Goal: Transaction & Acquisition: Subscribe to service/newsletter

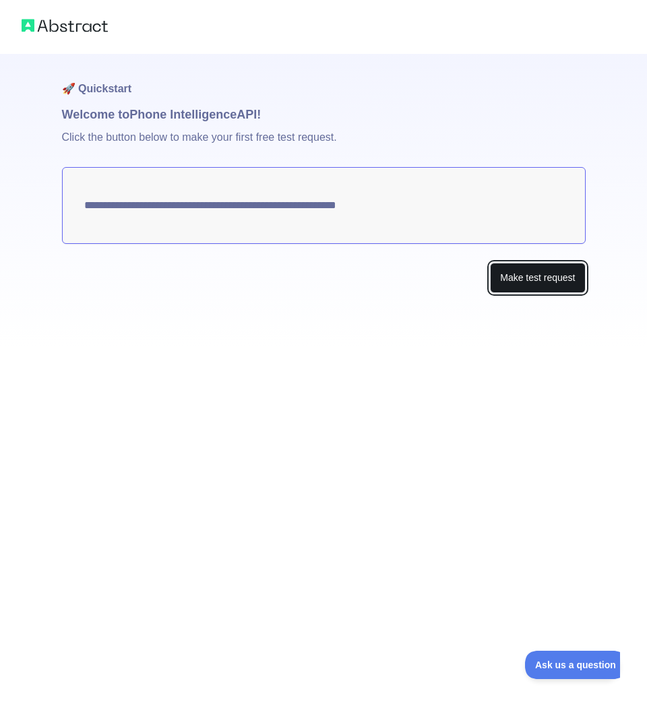
click at [543, 287] on button "Make test request" at bounding box center [537, 278] width 95 height 30
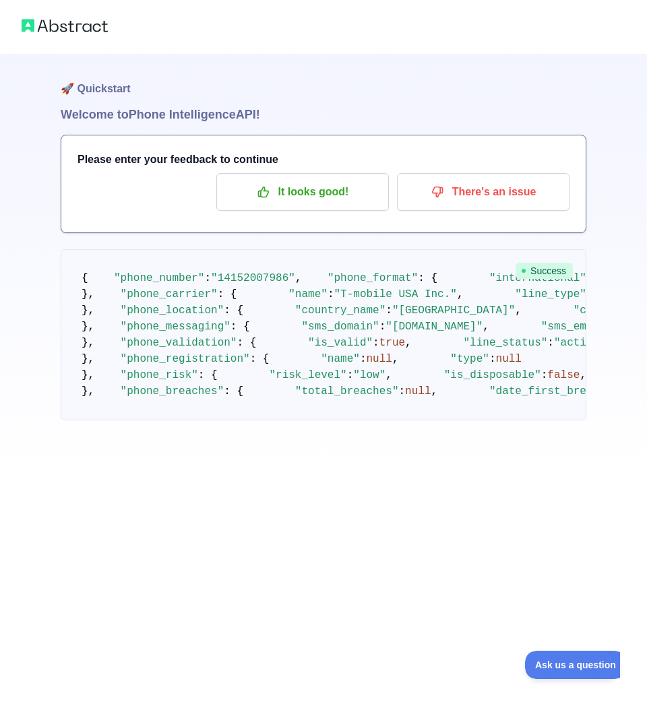
click at [72, 26] on img at bounding box center [65, 25] width 86 height 19
click at [74, 23] on img at bounding box center [65, 25] width 86 height 19
click at [332, 199] on p "It looks good!" at bounding box center [302, 192] width 152 height 23
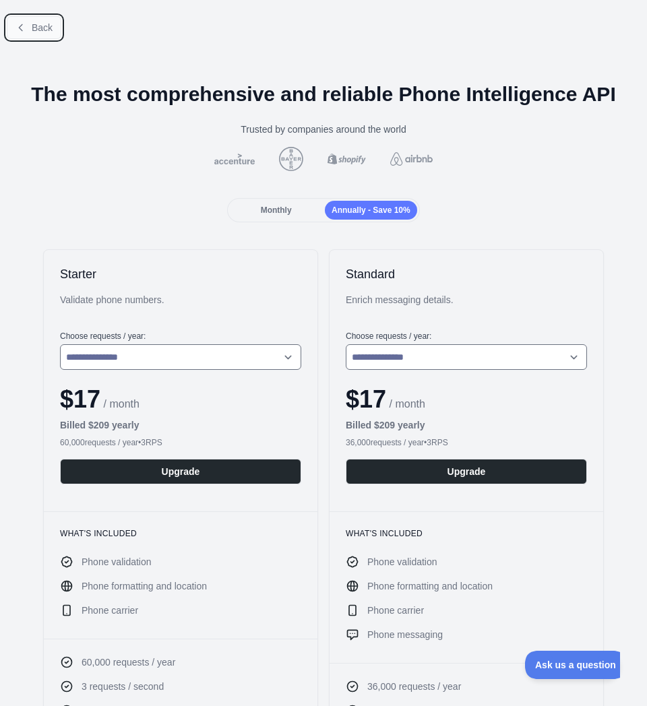
click at [28, 23] on button "Back" at bounding box center [34, 27] width 55 height 23
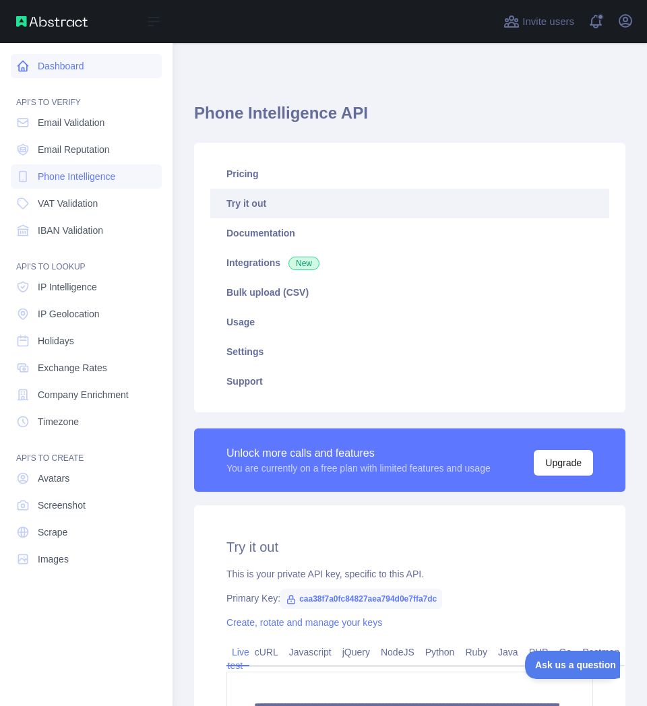
click at [79, 67] on link "Dashboard" at bounding box center [86, 66] width 151 height 24
